Goal: Task Accomplishment & Management: Use online tool/utility

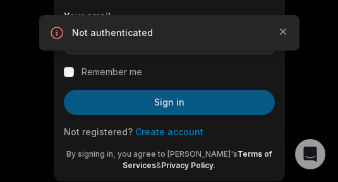
scroll to position [220, 0]
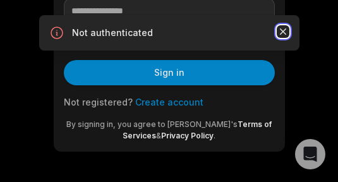
drag, startPoint x: 285, startPoint y: 32, endPoint x: 279, endPoint y: 35, distance: 6.5
click at [285, 32] on icon "button" at bounding box center [283, 31] width 13 height 13
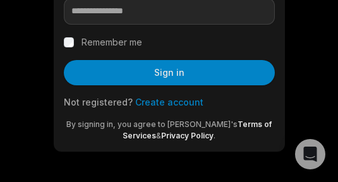
scroll to position [156, 0]
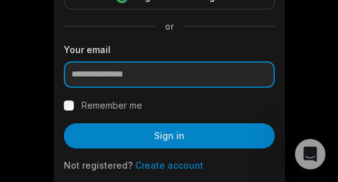
click at [160, 78] on input "email" at bounding box center [169, 74] width 211 height 27
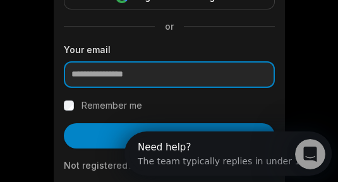
scroll to position [231, 0]
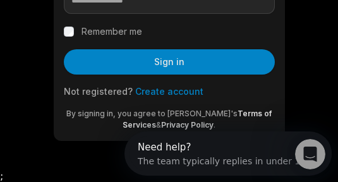
click at [177, 95] on link "Create account" at bounding box center [169, 91] width 68 height 11
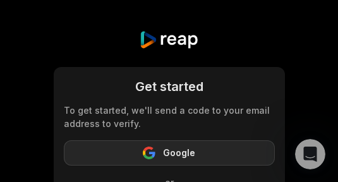
scroll to position [190, 0]
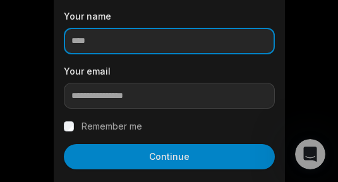
click at [178, 50] on input at bounding box center [169, 41] width 211 height 27
type input "*****"
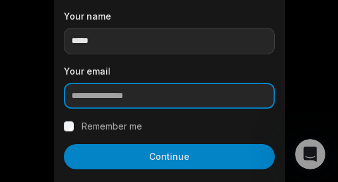
click at [161, 101] on input "email" at bounding box center [169, 96] width 211 height 27
paste input "**********"
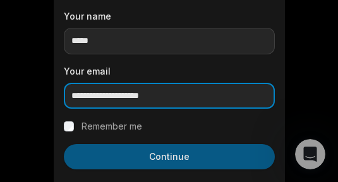
scroll to position [274, 0]
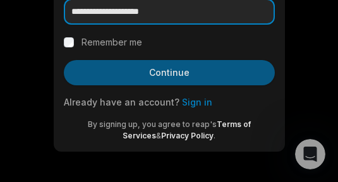
type input "**********"
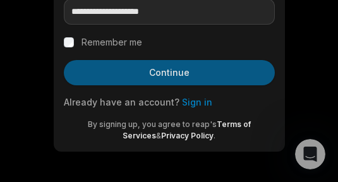
click at [182, 76] on button "Continue" at bounding box center [169, 72] width 211 height 25
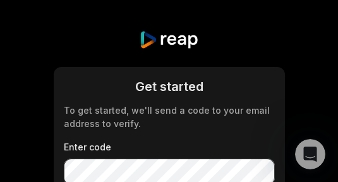
scroll to position [157, 0]
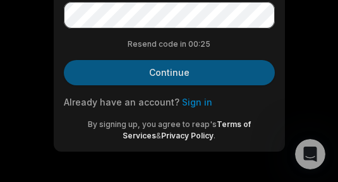
click at [170, 68] on button "Continue" at bounding box center [169, 72] width 211 height 25
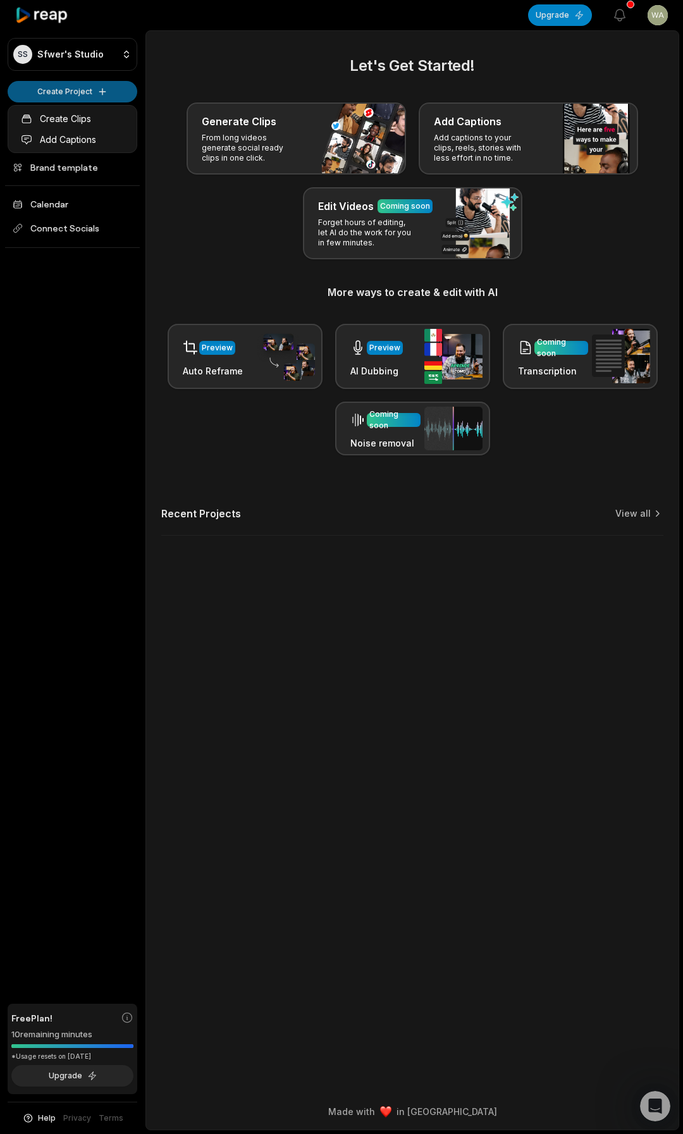
click at [87, 97] on html "SS Sfwer's Studio Create Project Home Projects Brand template Calendar Connect …" at bounding box center [341, 567] width 683 height 1134
click at [73, 116] on link "Create Clips" at bounding box center [72, 118] width 123 height 21
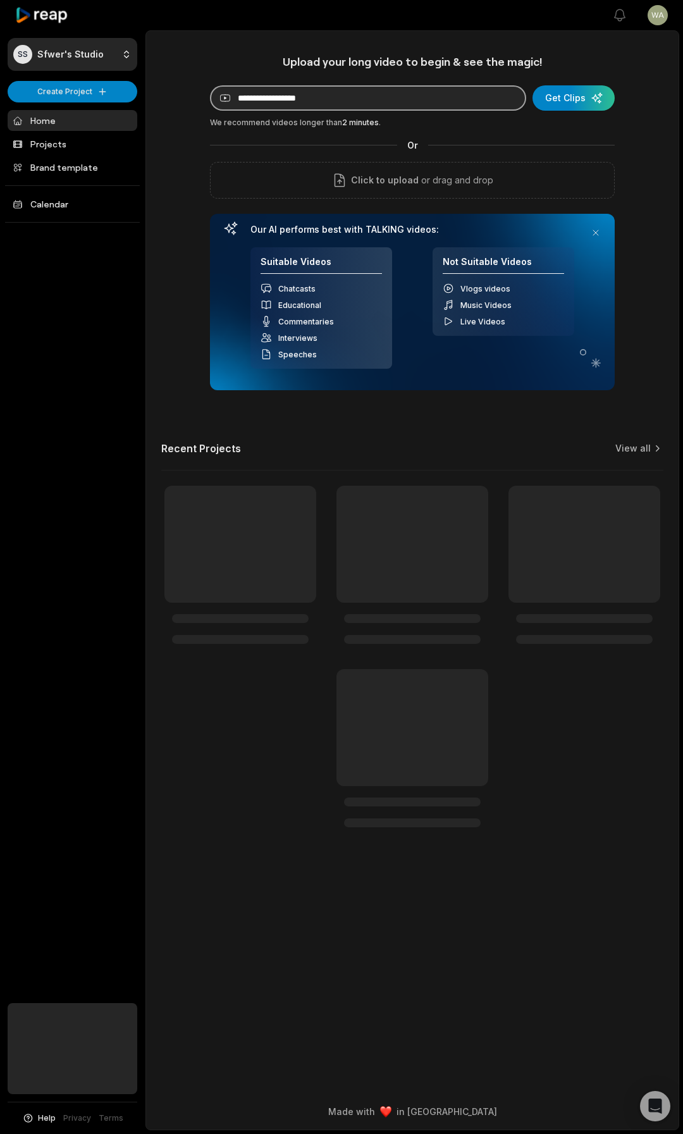
click at [357, 94] on input at bounding box center [368, 97] width 316 height 25
paste input "**********"
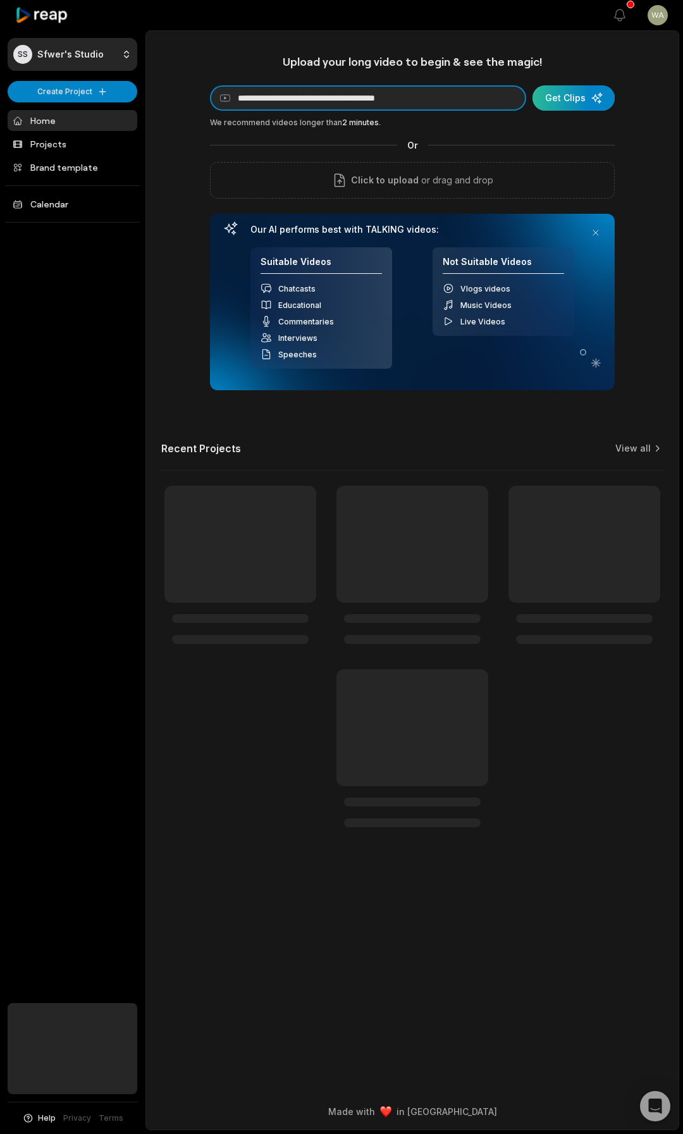
type input "**********"
click at [587, 101] on div "submit" at bounding box center [574, 97] width 82 height 25
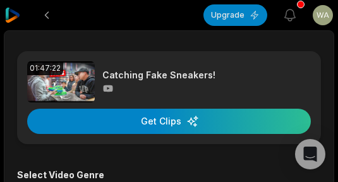
click at [15, 19] on img at bounding box center [12, 15] width 15 height 15
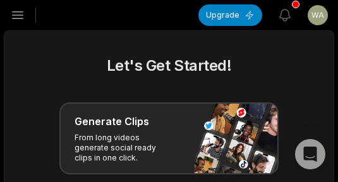
click at [22, 15] on icon "button" at bounding box center [18, 15] width 11 height 7
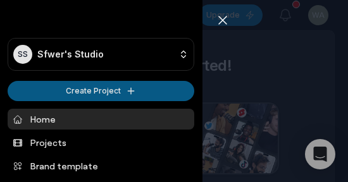
click at [57, 96] on html "SS Sfwer's Studio Create Project Home Projects Brand template Calendar Connect …" at bounding box center [174, 91] width 348 height 182
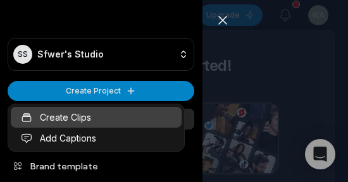
click at [55, 121] on link "Create Clips" at bounding box center [96, 117] width 171 height 21
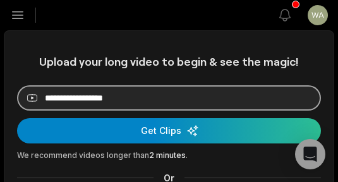
click at [82, 104] on input at bounding box center [169, 97] width 304 height 25
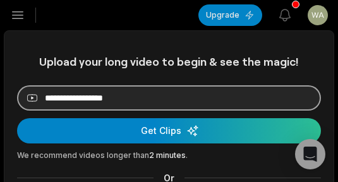
paste input "**********"
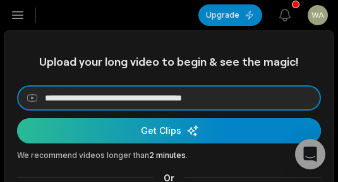
type input "**********"
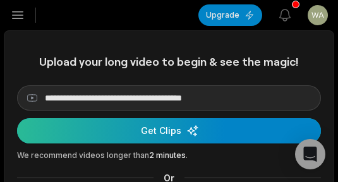
click at [80, 125] on div "submit" at bounding box center [169, 130] width 304 height 25
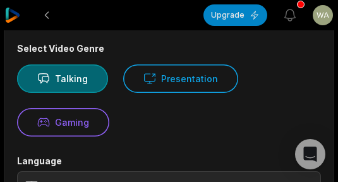
scroll to position [253, 0]
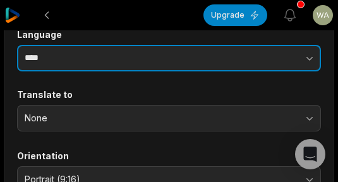
click at [86, 61] on input "****" at bounding box center [169, 58] width 304 height 27
click at [309, 58] on icon "button" at bounding box center [310, 58] width 13 height 13
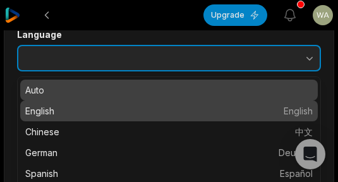
type input "*******"
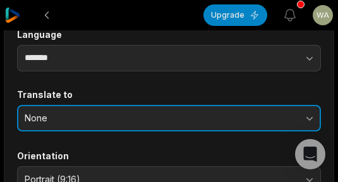
click at [94, 115] on span "None" at bounding box center [160, 118] width 271 height 11
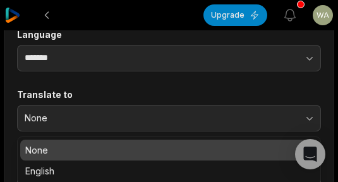
drag, startPoint x: 67, startPoint y: 166, endPoint x: 82, endPoint y: 127, distance: 42.7
click at [82, 127] on div "None None English" at bounding box center [169, 118] width 304 height 27
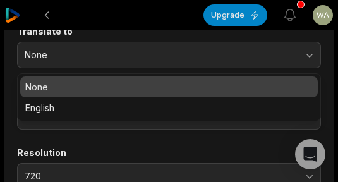
scroll to position [380, 0]
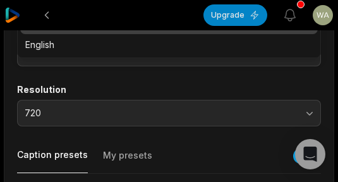
click at [101, 80] on div "Orientation Portrait (9:16) Resolution 720" at bounding box center [169, 75] width 304 height 102
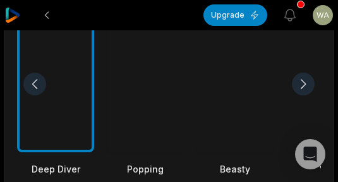
scroll to position [611, 0]
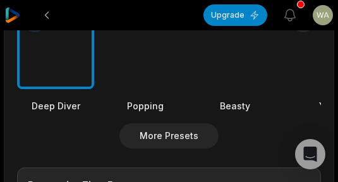
click at [206, 72] on div at bounding box center [235, 21] width 77 height 137
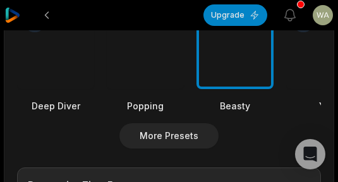
scroll to position [801, 0]
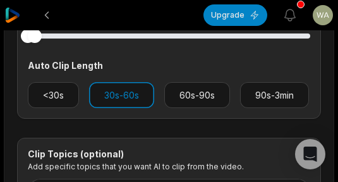
drag, startPoint x: 313, startPoint y: 38, endPoint x: -72, endPoint y: 70, distance: 386.0
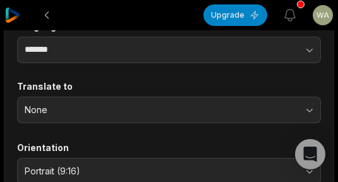
scroll to position [8, 0]
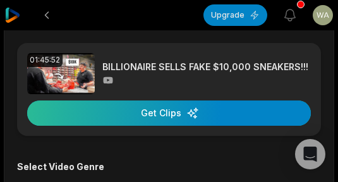
click at [149, 115] on div "button" at bounding box center [169, 113] width 284 height 25
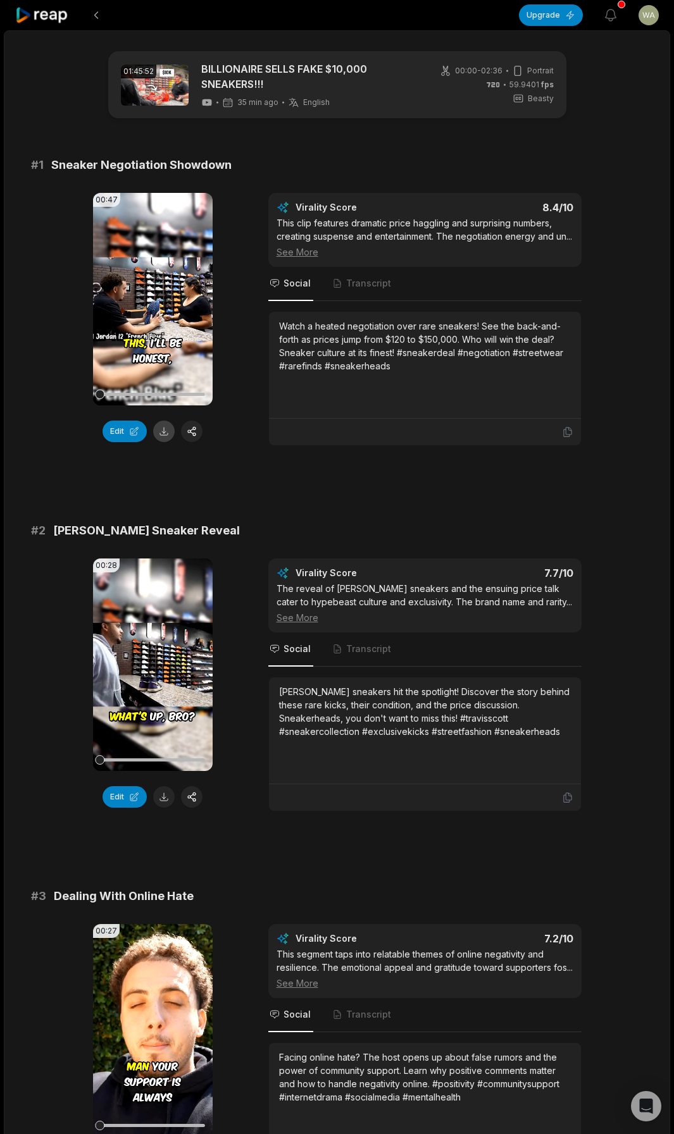
click at [165, 182] on button at bounding box center [164, 432] width 22 height 22
click at [163, 182] on button at bounding box center [164, 797] width 22 height 22
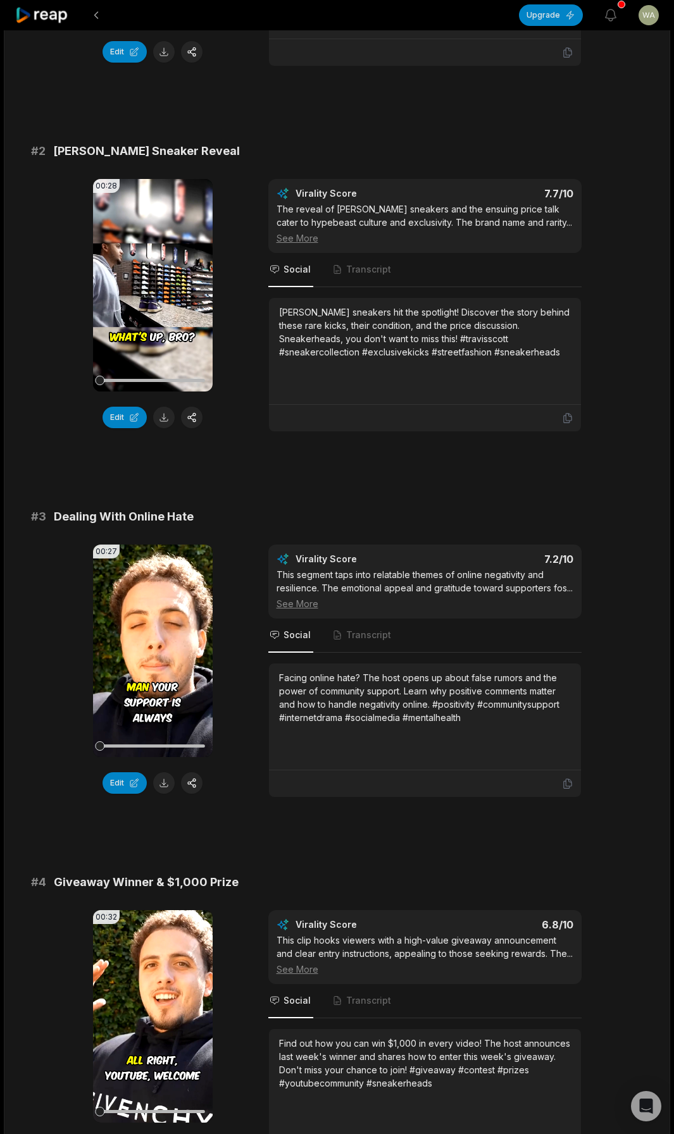
scroll to position [443, 0]
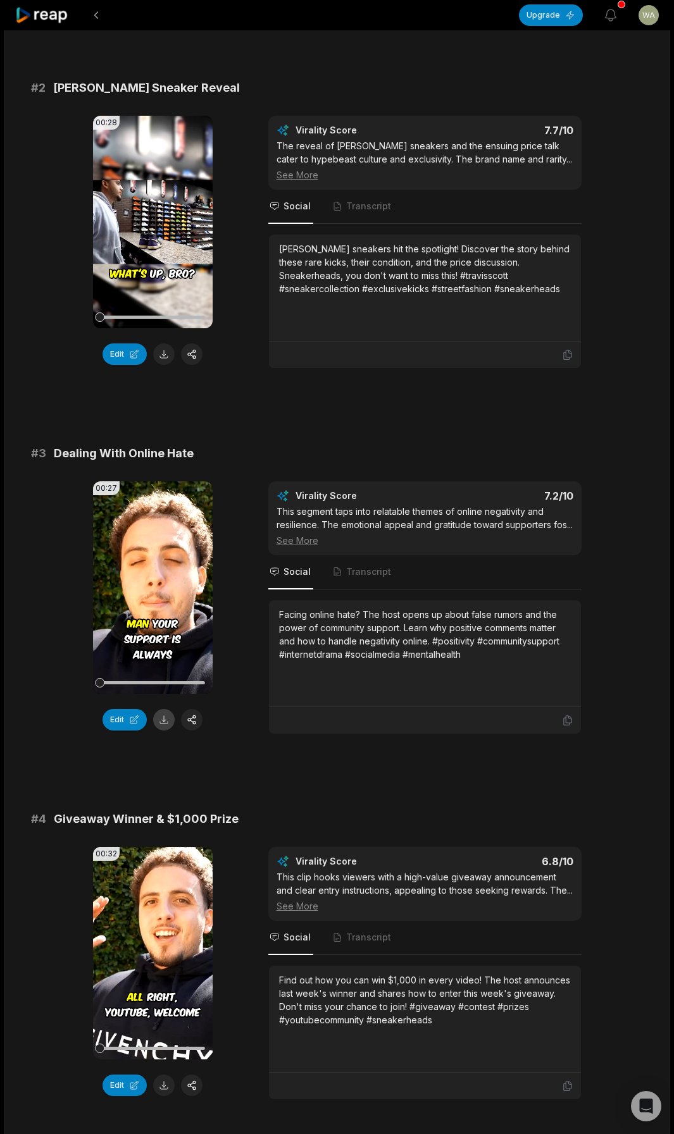
click at [159, 182] on button at bounding box center [164, 720] width 22 height 22
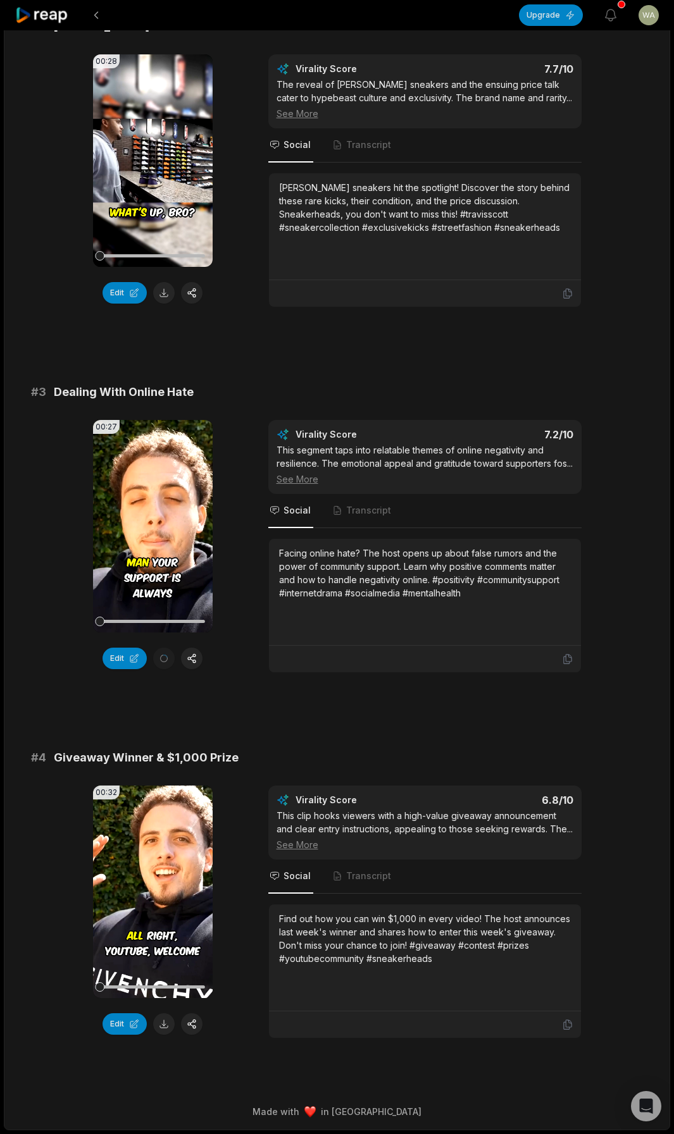
scroll to position [518, 0]
click at [166, 182] on button at bounding box center [164, 1025] width 22 height 22
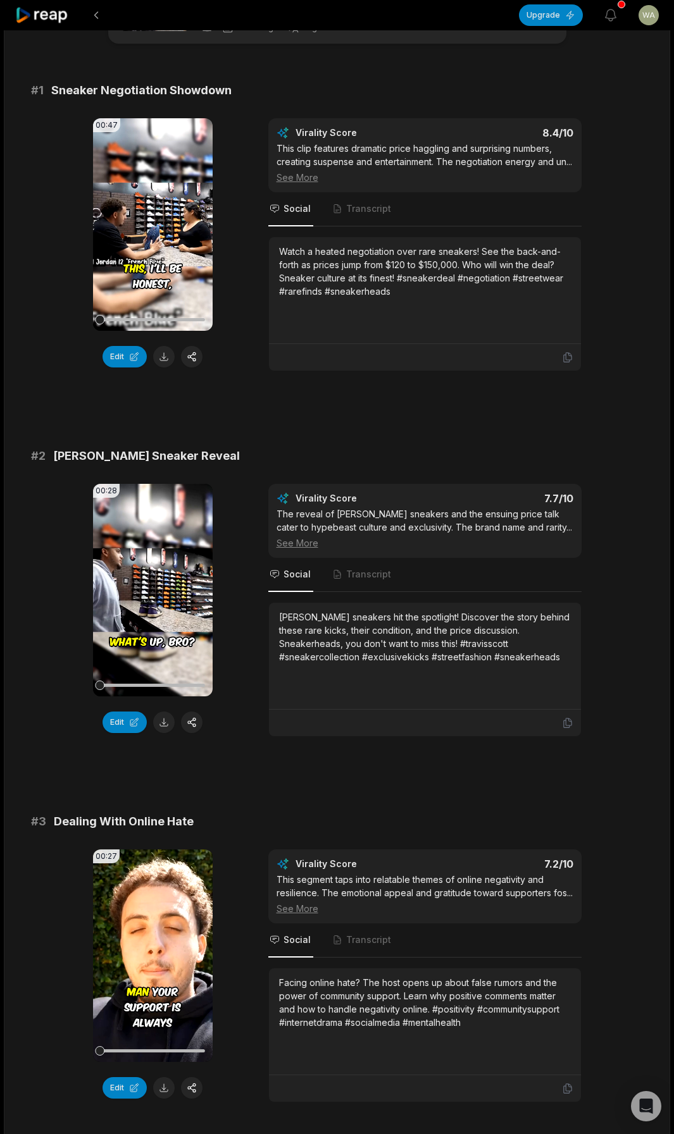
scroll to position [0, 0]
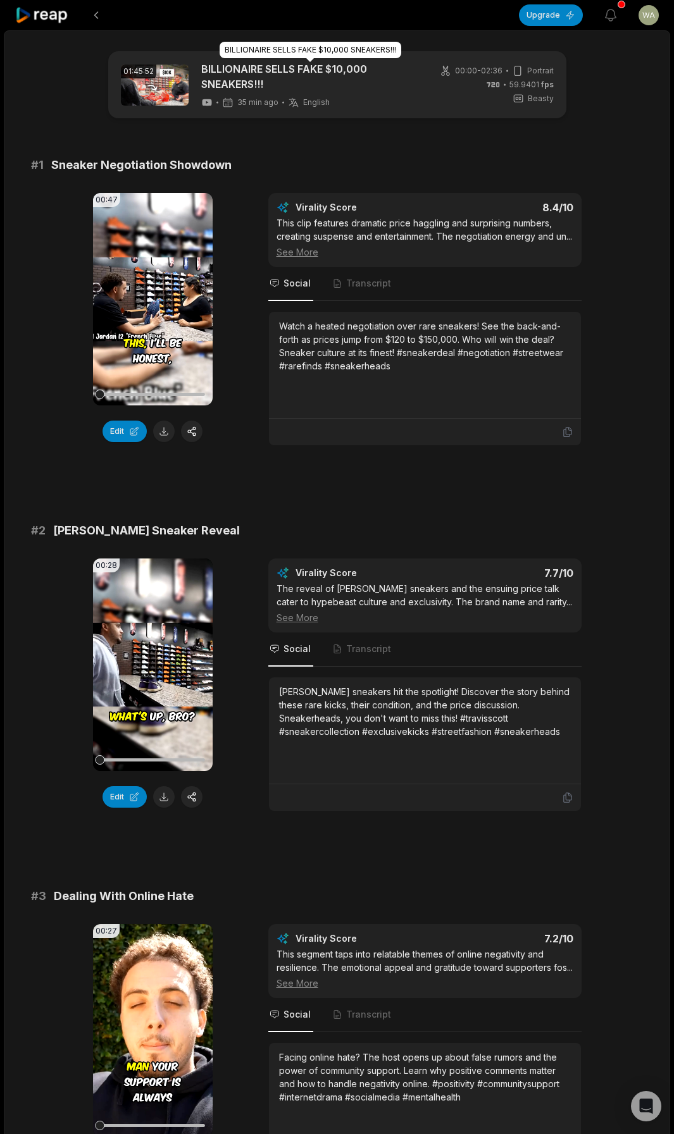
click at [239, 82] on link "BILLIONAIRE SELLS FAKE $10,000 SNEAKERS!!!" at bounding box center [310, 76] width 218 height 30
click at [50, 9] on icon at bounding box center [42, 15] width 54 height 17
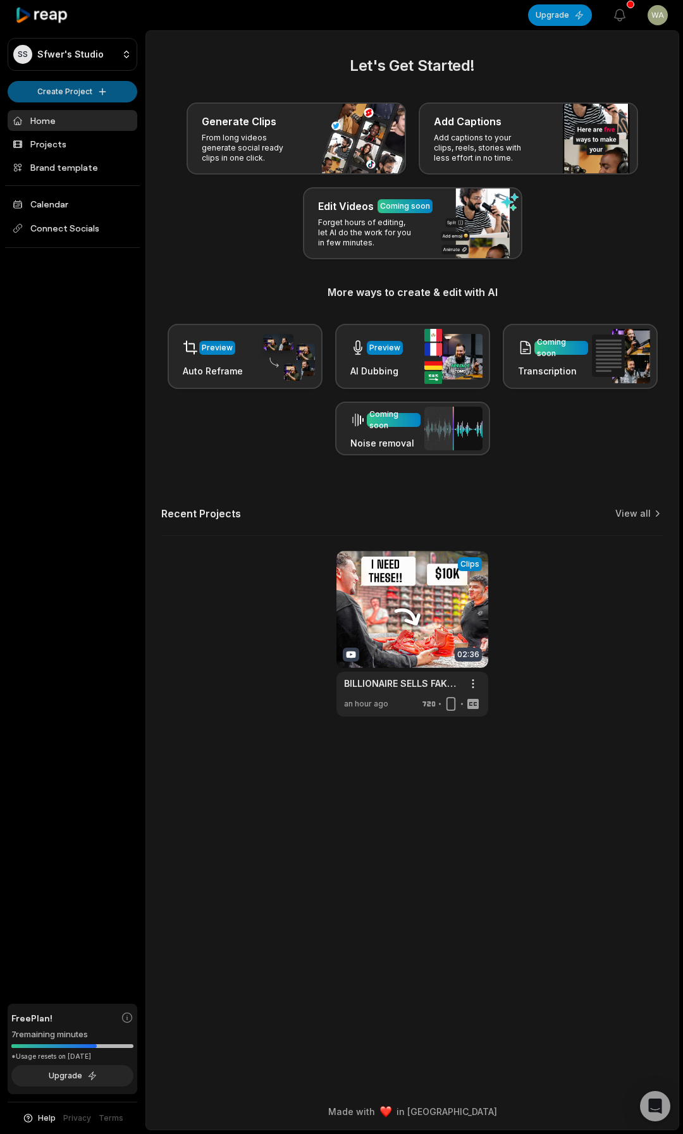
click at [53, 92] on html "SS Sfwer's Studio Create Project Home Projects Brand template Calendar Connect …" at bounding box center [341, 567] width 683 height 1134
click at [61, 119] on link "Create Clips" at bounding box center [72, 118] width 123 height 21
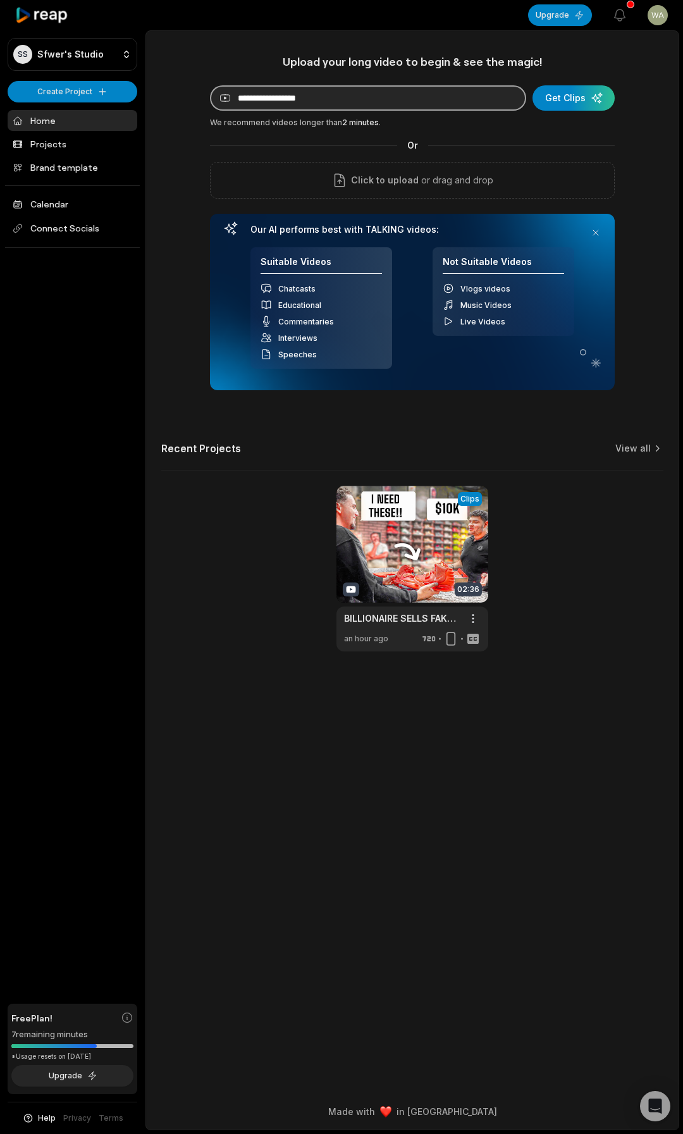
click at [357, 111] on input at bounding box center [368, 97] width 316 height 25
paste input "**********"
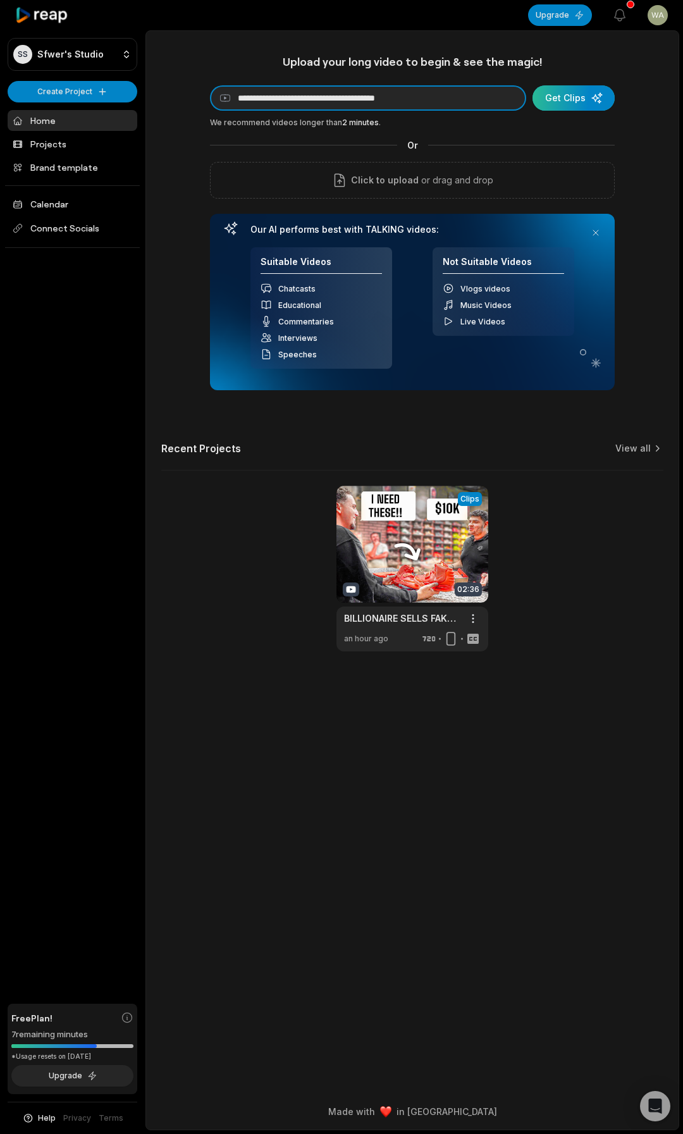
type input "**********"
click at [569, 104] on div "submit" at bounding box center [574, 97] width 82 height 25
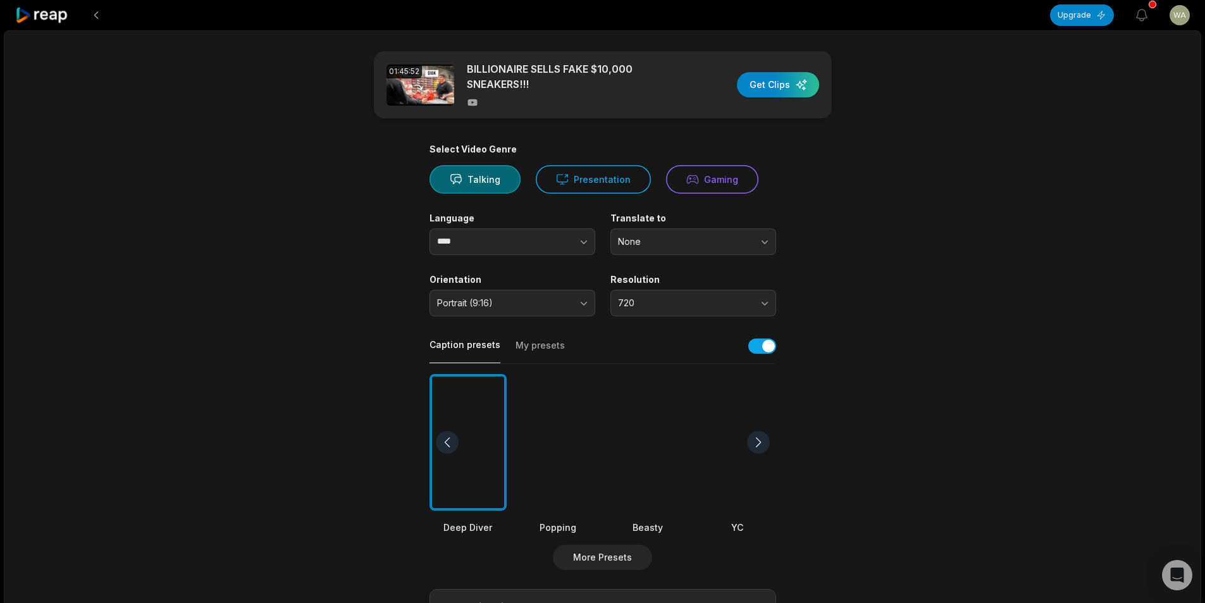
scroll to position [127, 0]
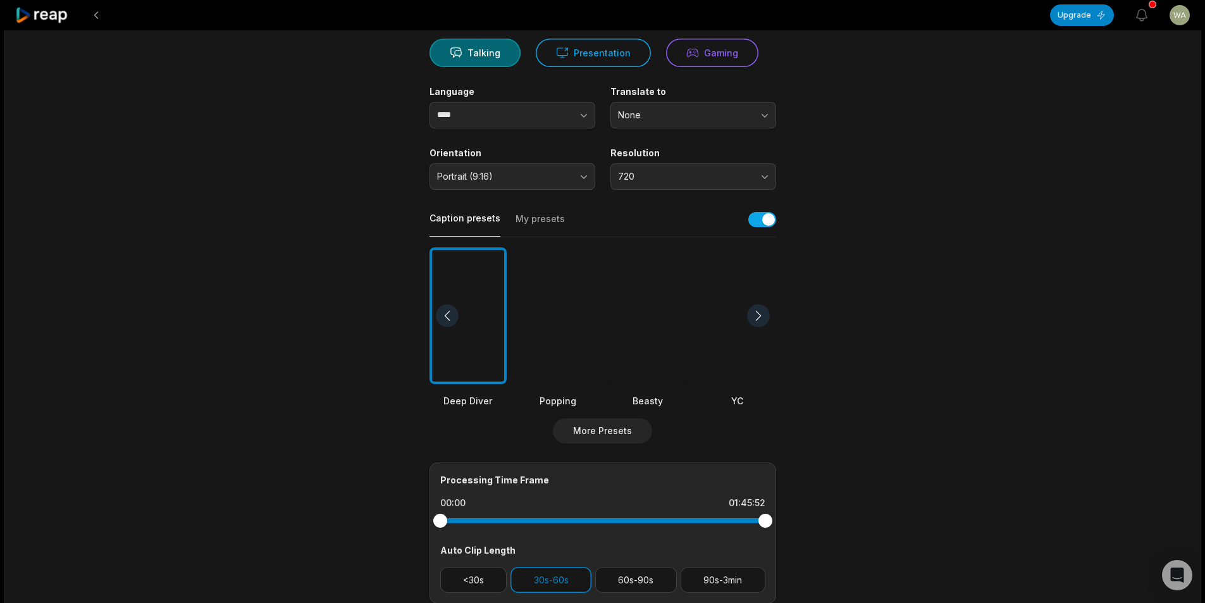
click at [683, 332] on div "Deep Diver Popping Beasty YC Playdate Pet Zen" at bounding box center [603, 327] width 347 height 161
click at [662, 326] on div at bounding box center [647, 315] width 77 height 137
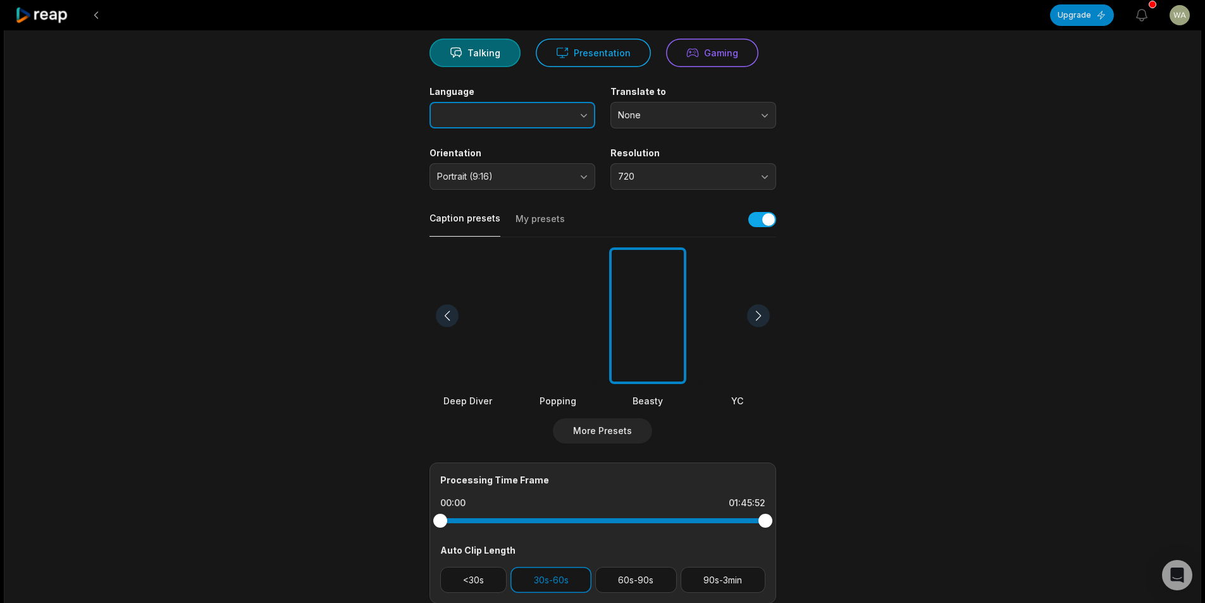
click at [563, 109] on button "button" at bounding box center [559, 115] width 72 height 27
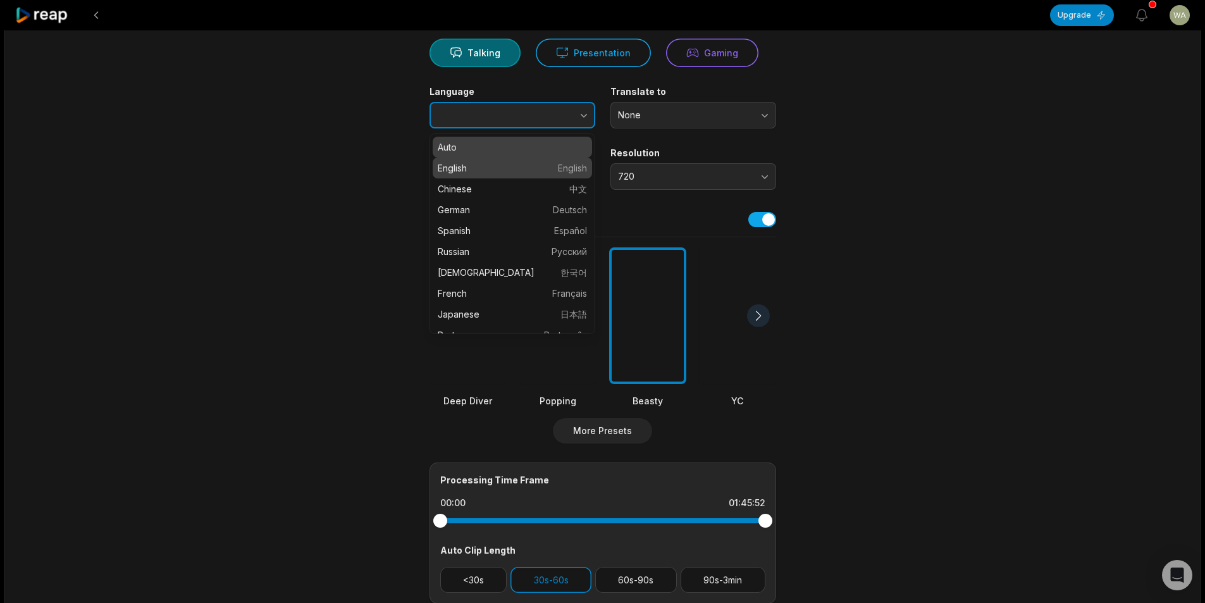
type input "*******"
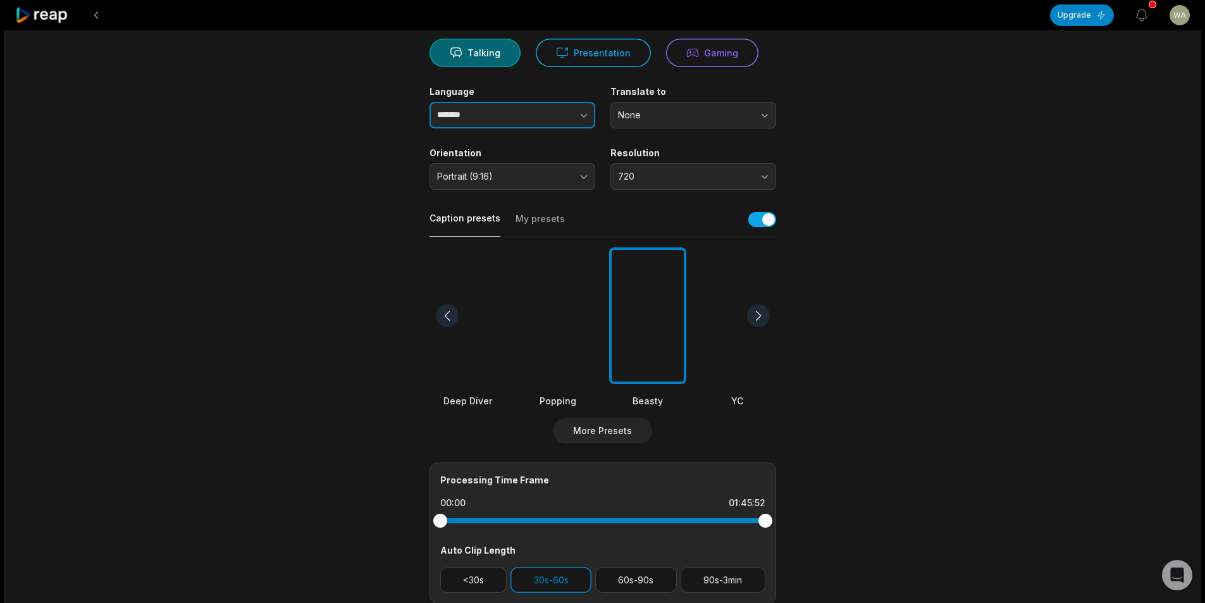
scroll to position [314, 0]
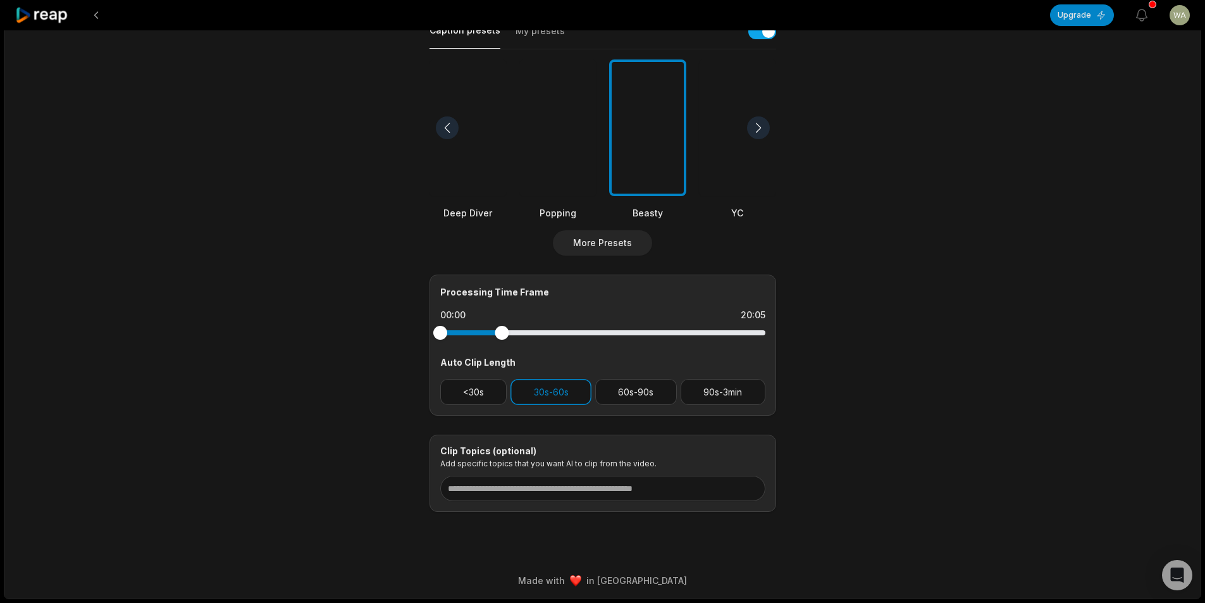
drag, startPoint x: 771, startPoint y: 330, endPoint x: 502, endPoint y: 341, distance: 269.1
click at [502, 341] on div at bounding box center [602, 332] width 325 height 23
click at [645, 380] on button "60s-90s" at bounding box center [636, 392] width 82 height 26
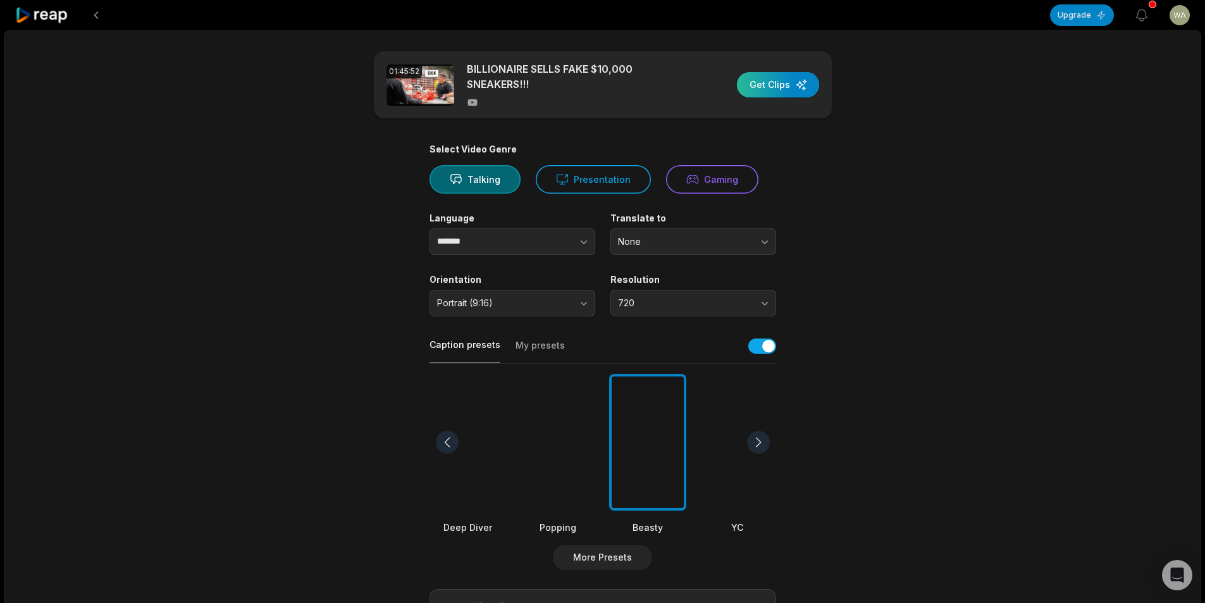
click at [683, 79] on div "button" at bounding box center [778, 84] width 82 height 25
